Goal: Information Seeking & Learning: Learn about a topic

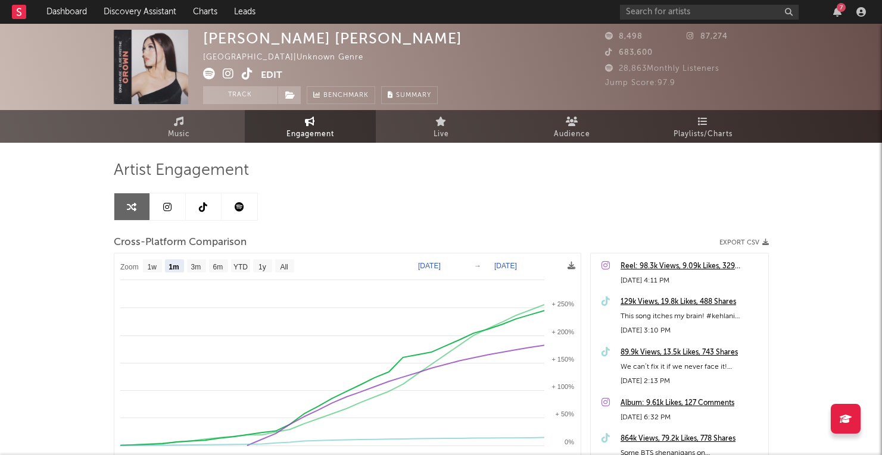
select select "1m"
click at [333, 118] on link "Engagement" at bounding box center [310, 126] width 131 height 33
click at [74, 9] on link "Dashboard" at bounding box center [66, 12] width 57 height 24
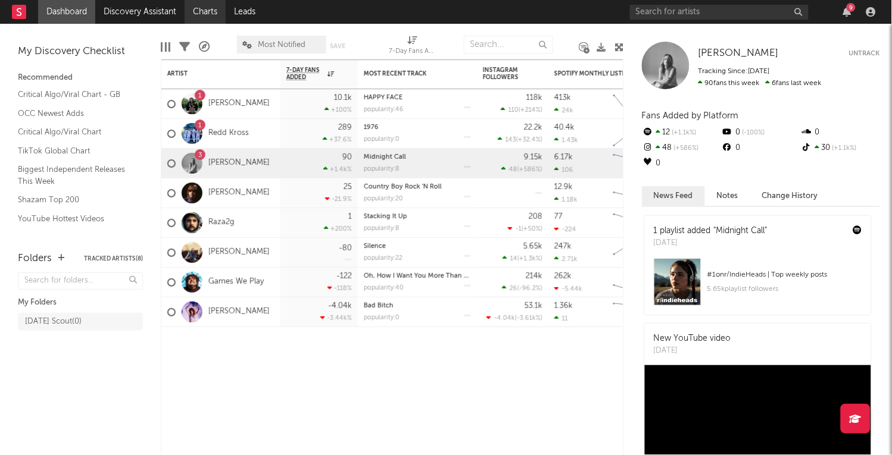
click at [207, 10] on link "Charts" at bounding box center [205, 12] width 41 height 24
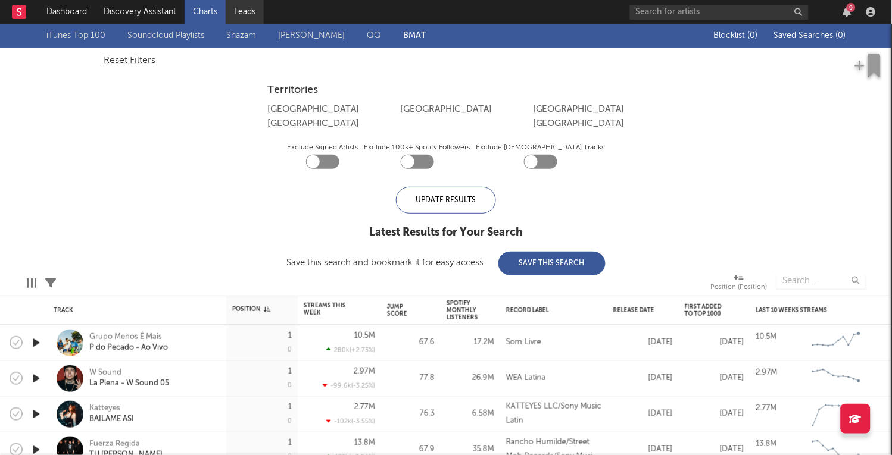
click at [245, 9] on link "Leads" at bounding box center [245, 12] width 38 height 24
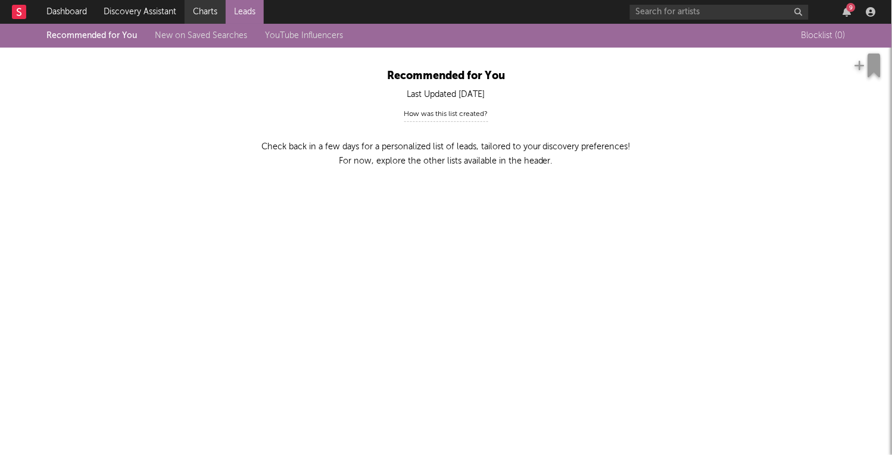
click at [196, 14] on link "Charts" at bounding box center [205, 12] width 41 height 24
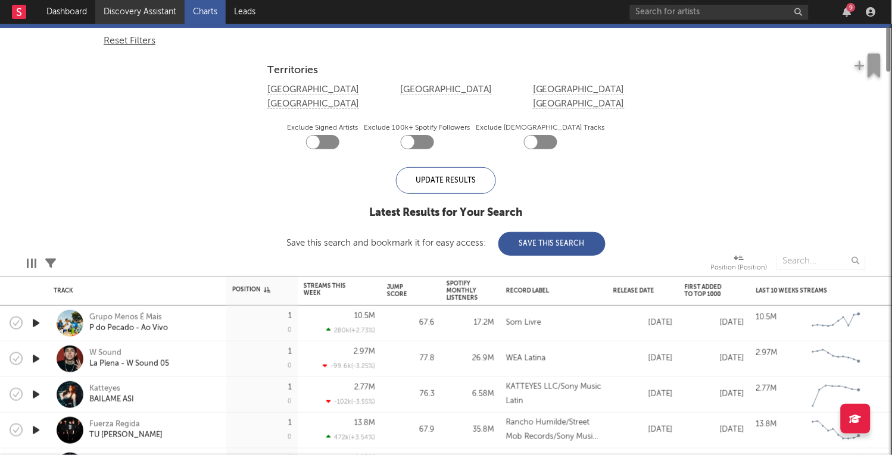
click at [161, 10] on link "Discovery Assistant" at bounding box center [139, 12] width 89 height 24
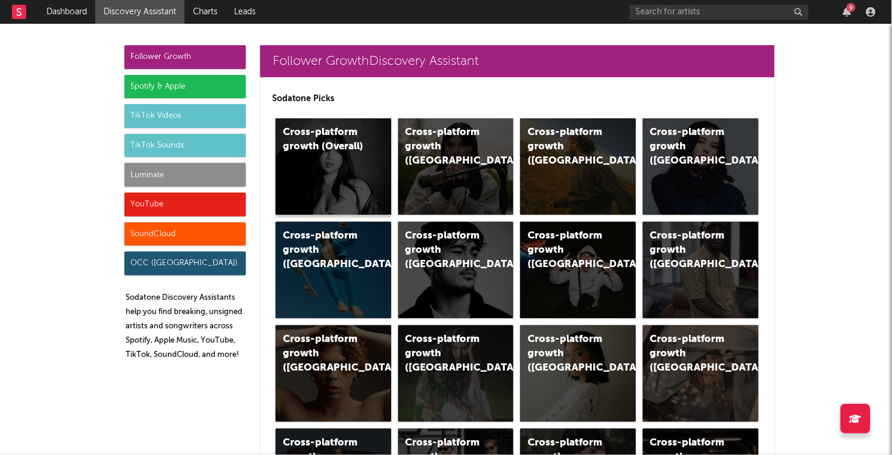
click at [315, 145] on div "Cross-platform growth (Overall)" at bounding box center [323, 140] width 81 height 29
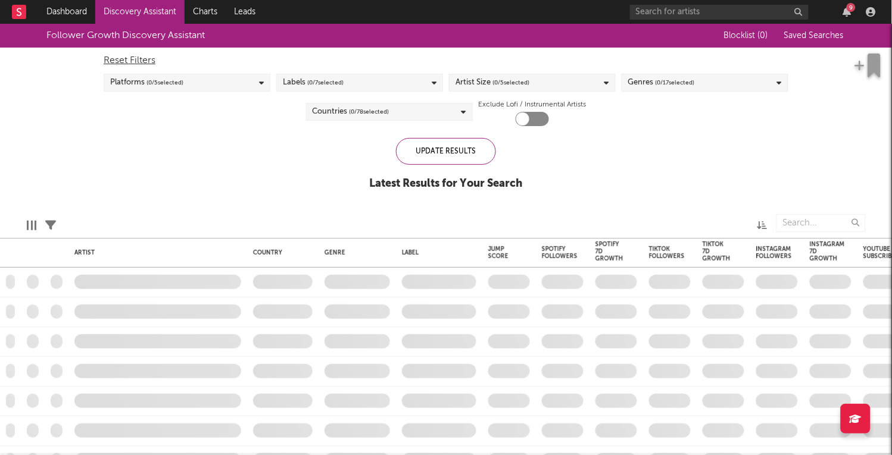
checkbox input "true"
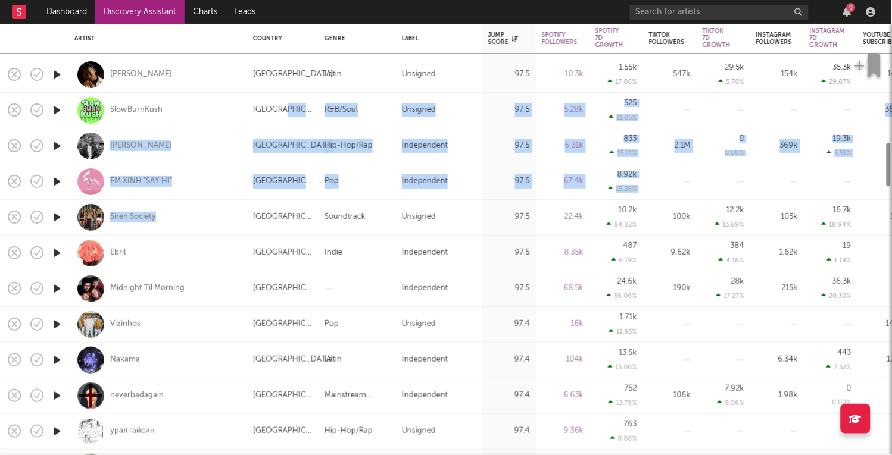
drag, startPoint x: 292, startPoint y: 205, endPoint x: 290, endPoint y: 128, distance: 77.4
